Goal: Navigation & Orientation: Find specific page/section

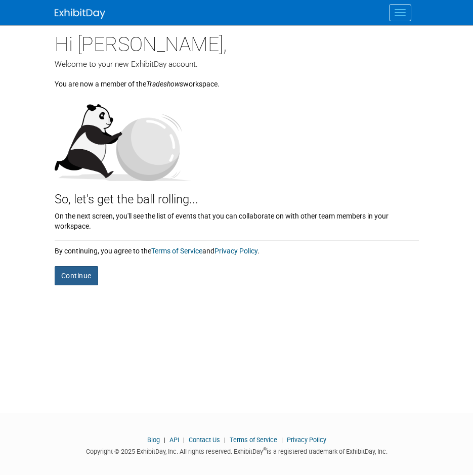
click at [78, 276] on button "Continue" at bounding box center [76, 275] width 43 height 19
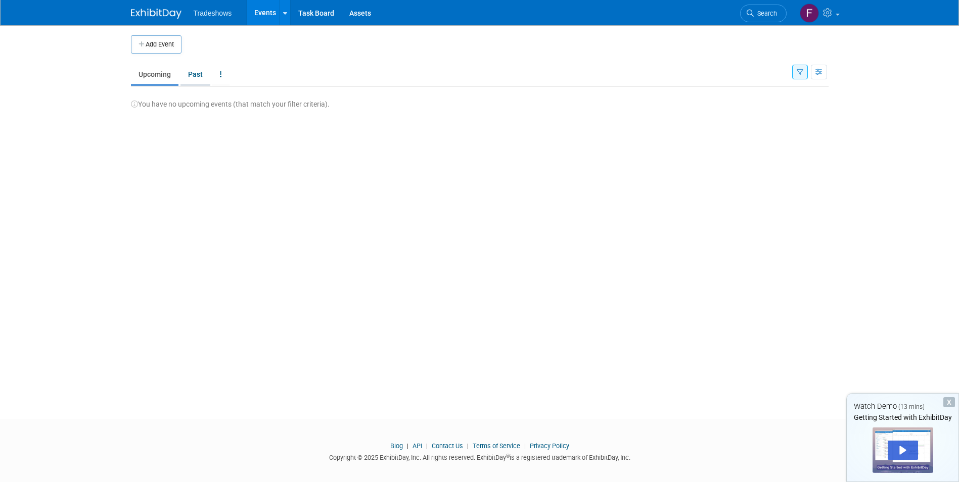
click at [196, 75] on link "Past" at bounding box center [195, 74] width 30 height 19
click at [151, 78] on link "Upcoming" at bounding box center [155, 74] width 48 height 19
click at [221, 12] on span "Tradeshows" at bounding box center [213, 13] width 38 height 8
click at [216, 16] on span "Tradeshows" at bounding box center [213, 13] width 38 height 8
click at [313, 18] on link "Task Board" at bounding box center [316, 12] width 51 height 25
